Goal: Check status: Check status

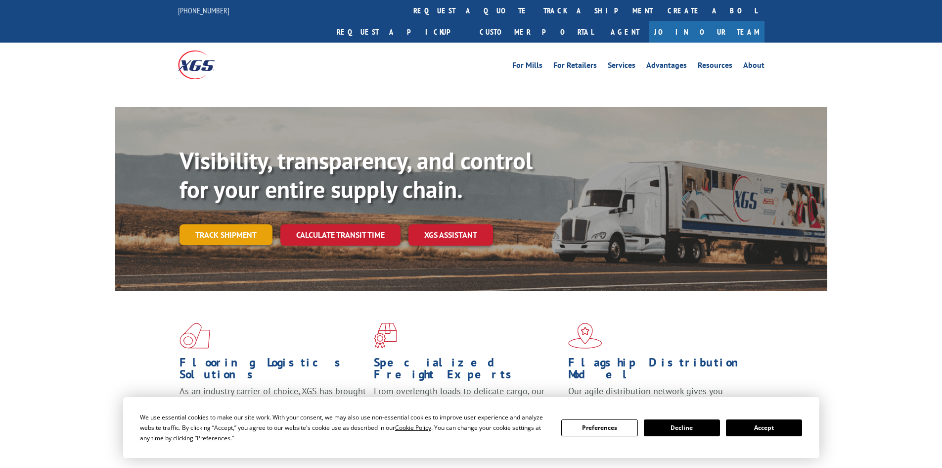
click at [188, 224] on link "Track shipment" at bounding box center [226, 234] width 93 height 21
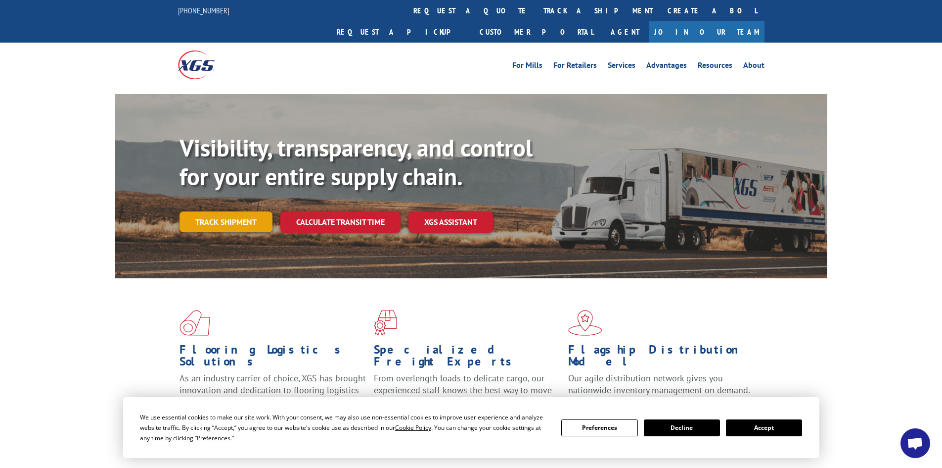
click at [197, 211] on link "Track shipment" at bounding box center [226, 221] width 93 height 21
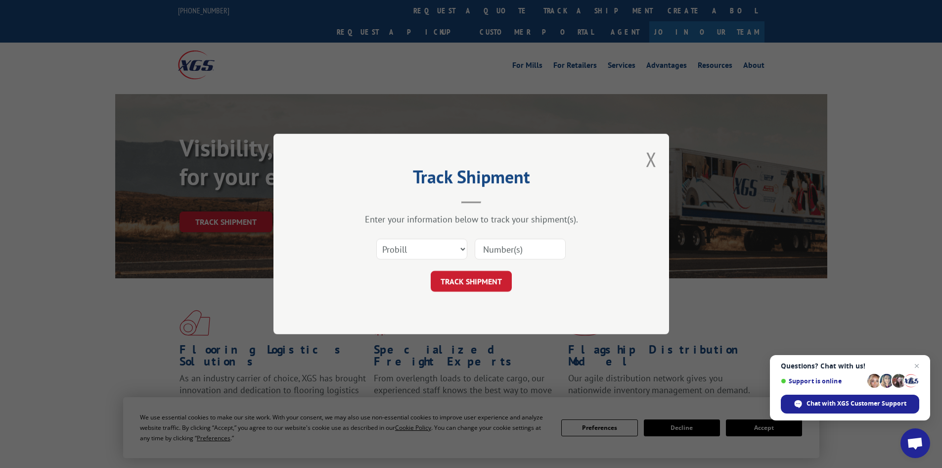
paste input "927976"
type input "927976"
click at [481, 279] on button "TRACK SHIPMENT" at bounding box center [471, 281] width 81 height 21
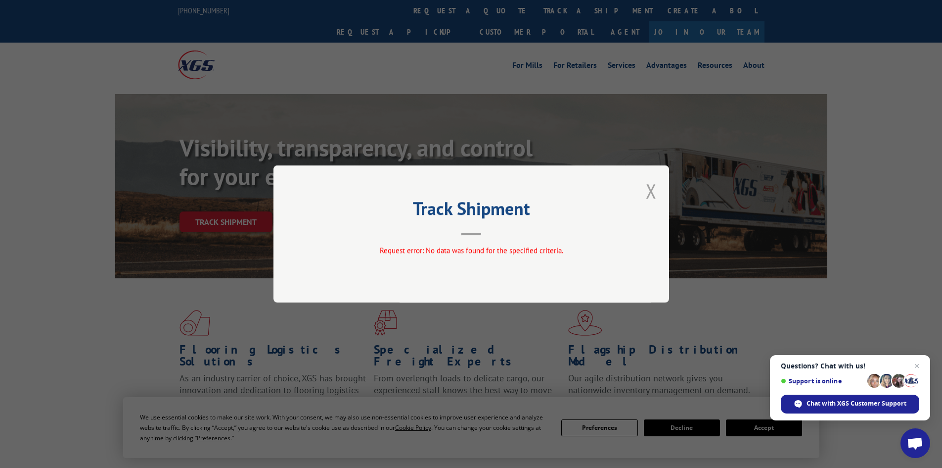
click at [651, 189] on button "Close modal" at bounding box center [651, 191] width 11 height 26
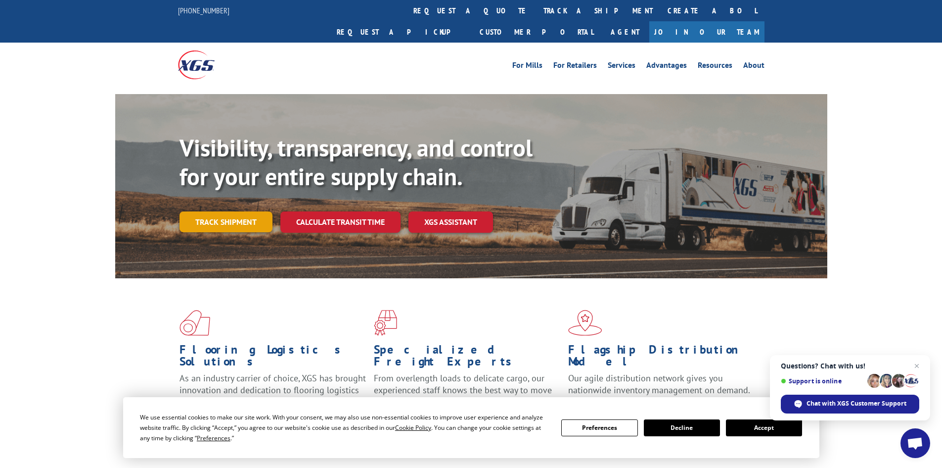
click at [205, 211] on link "Track shipment" at bounding box center [226, 221] width 93 height 21
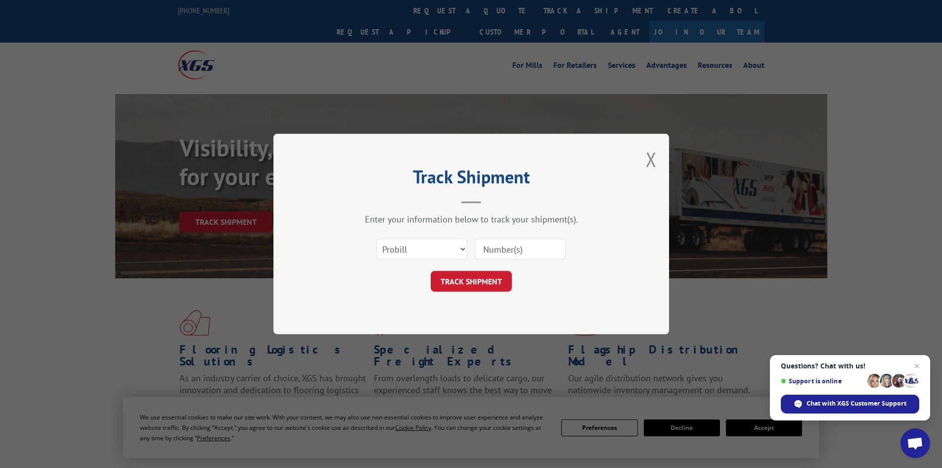
paste input "5541453"
type input "5541453"
click at [492, 280] on button "TRACK SHIPMENT" at bounding box center [471, 281] width 81 height 21
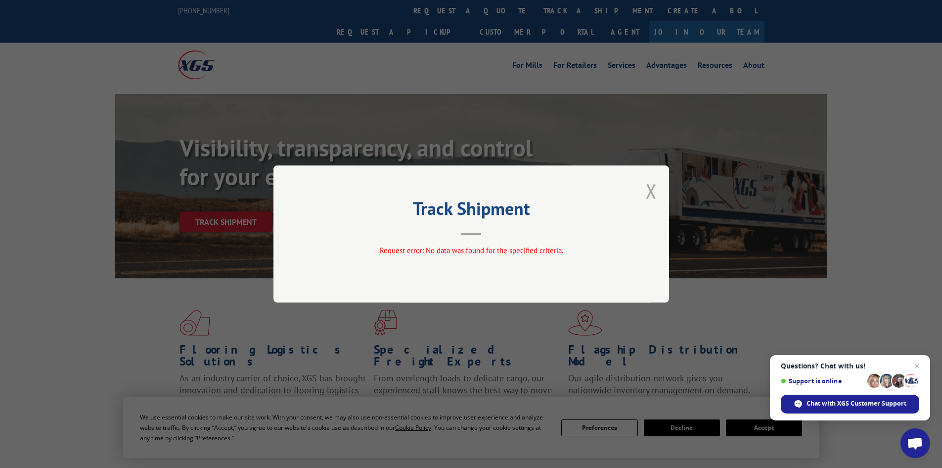
click at [651, 187] on button "Close modal" at bounding box center [651, 191] width 11 height 26
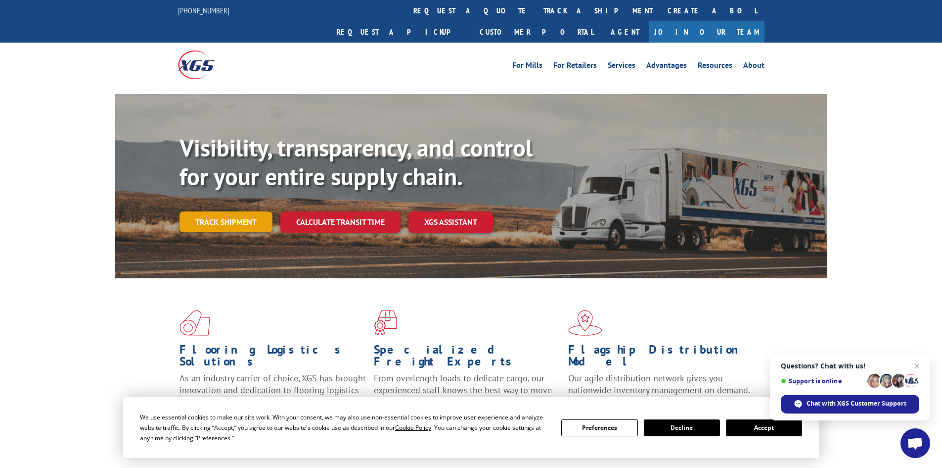
click at [203, 211] on link "Track shipment" at bounding box center [226, 221] width 93 height 21
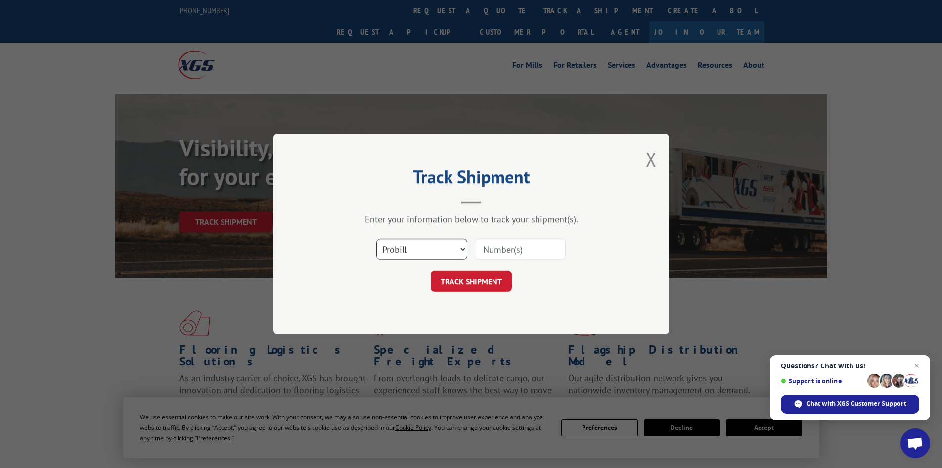
click at [420, 247] on select "Select category... Probill BOL PO" at bounding box center [421, 248] width 91 height 21
select select "bol"
click at [376, 238] on select "Select category... Probill BOL PO" at bounding box center [421, 248] width 91 height 21
paste input "927976"
type input "927976"
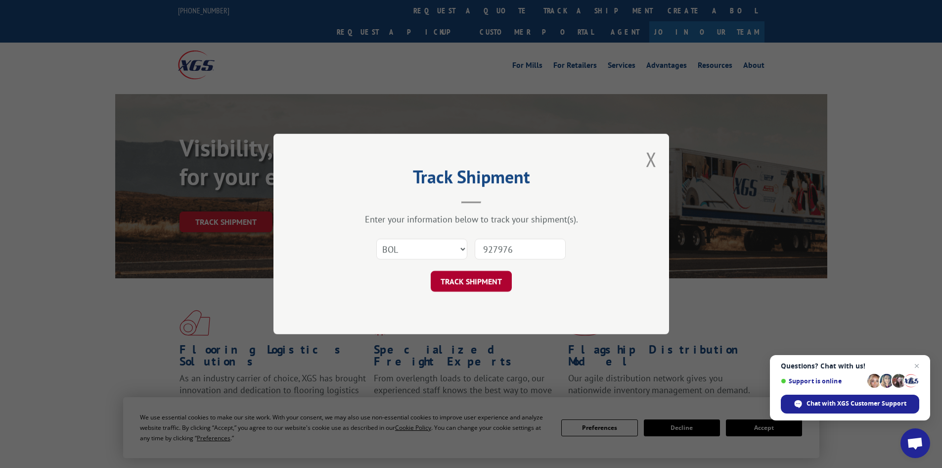
click at [474, 285] on button "TRACK SHIPMENT" at bounding box center [471, 281] width 81 height 21
